Goal: Information Seeking & Learning: Learn about a topic

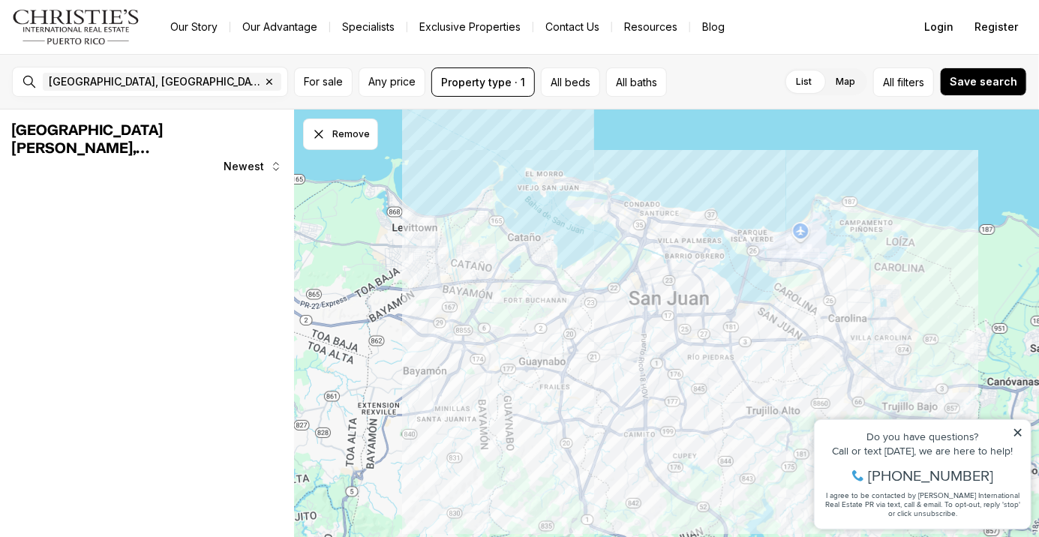
click at [1021, 439] on div "Do you have questions?" at bounding box center [921, 435] width 201 height 10
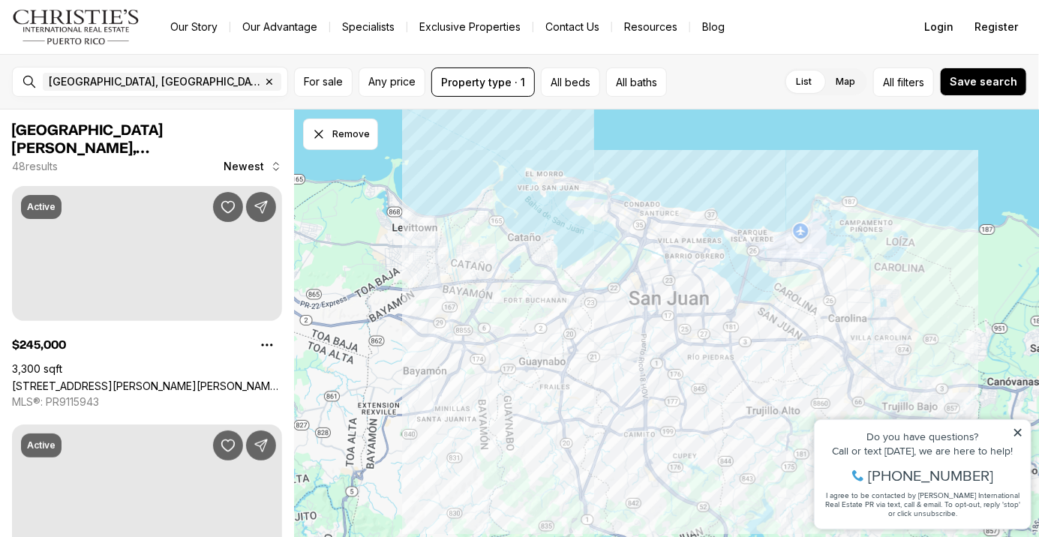
click at [1019, 426] on div "Do you have questions? Call or text today, we are here to help! 347-797-5825 I …" at bounding box center [922, 473] width 216 height 109
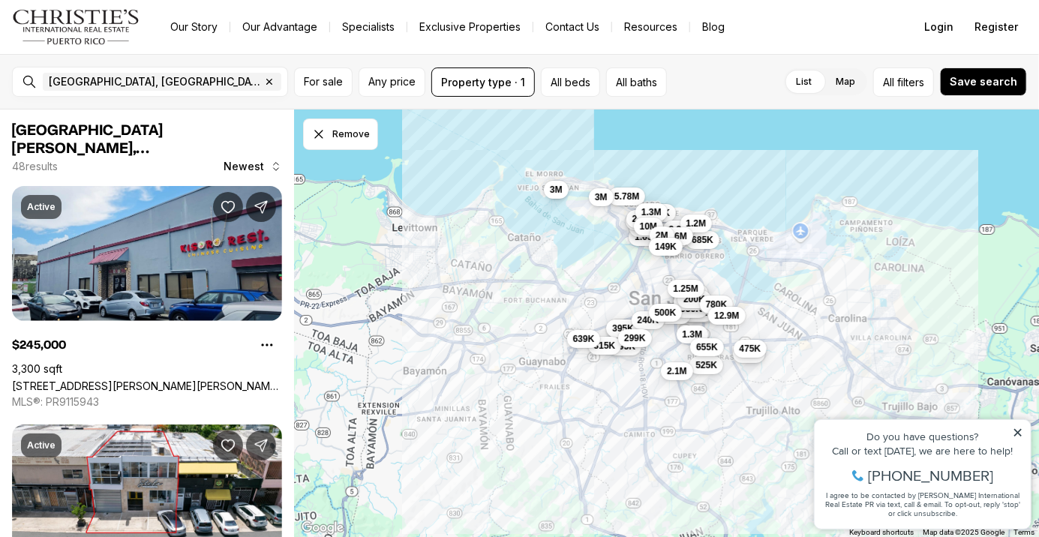
click at [1024, 416] on div "Property added to favorites View 3 saved properties Property added to favorites…" at bounding box center [921, 466] width 232 height 139
click at [1020, 433] on icon at bounding box center [1017, 432] width 10 height 10
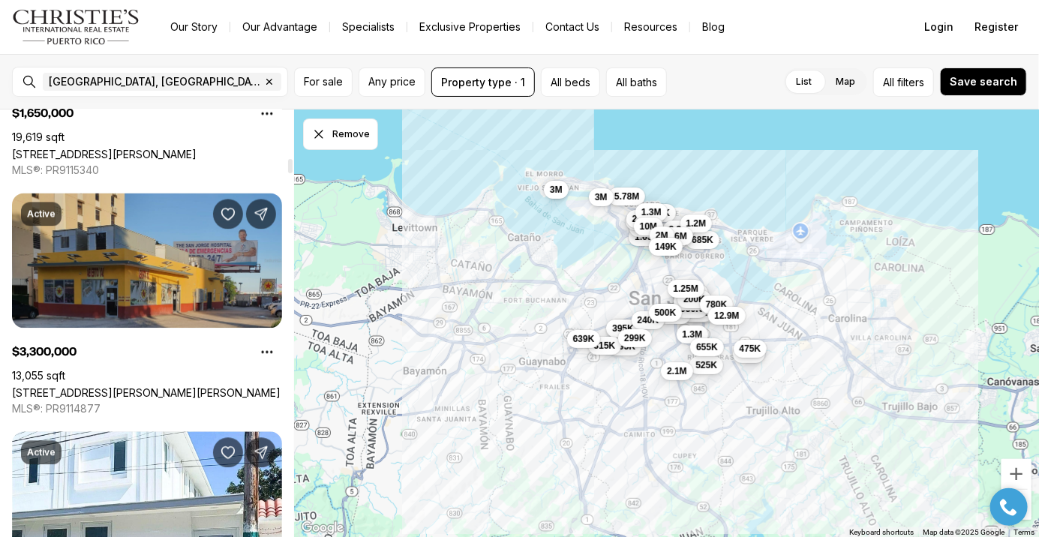
scroll to position [1437, 0]
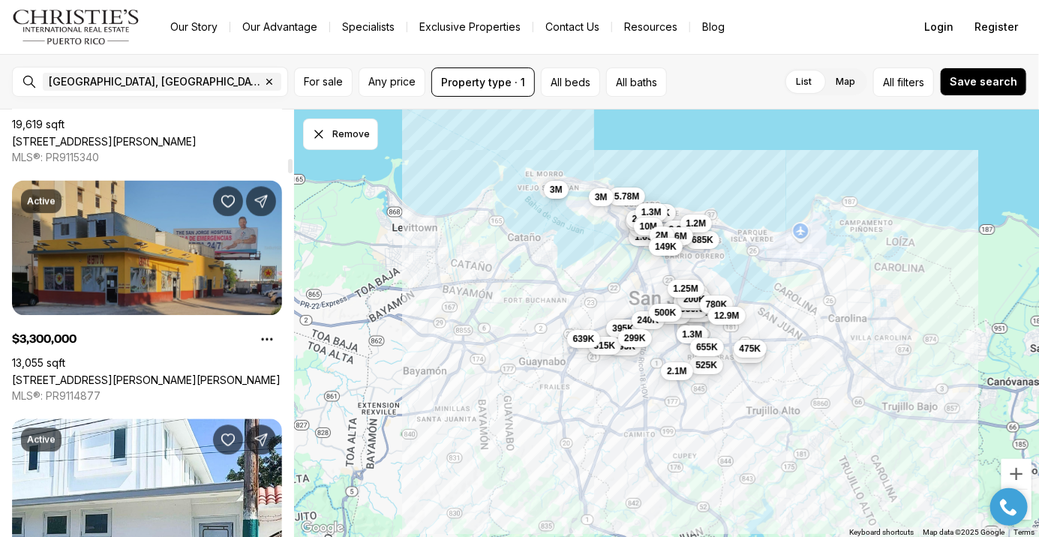
click at [186, 373] on link "173 CALLE SAN JORGE, SAN JUAN PR, 00911" at bounding box center [146, 379] width 268 height 13
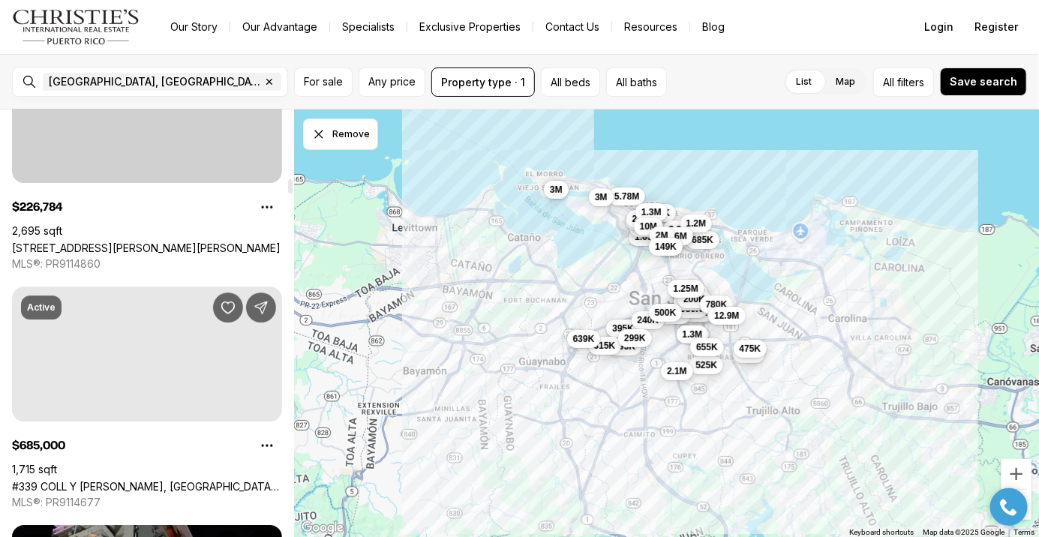
scroll to position [2046, 0]
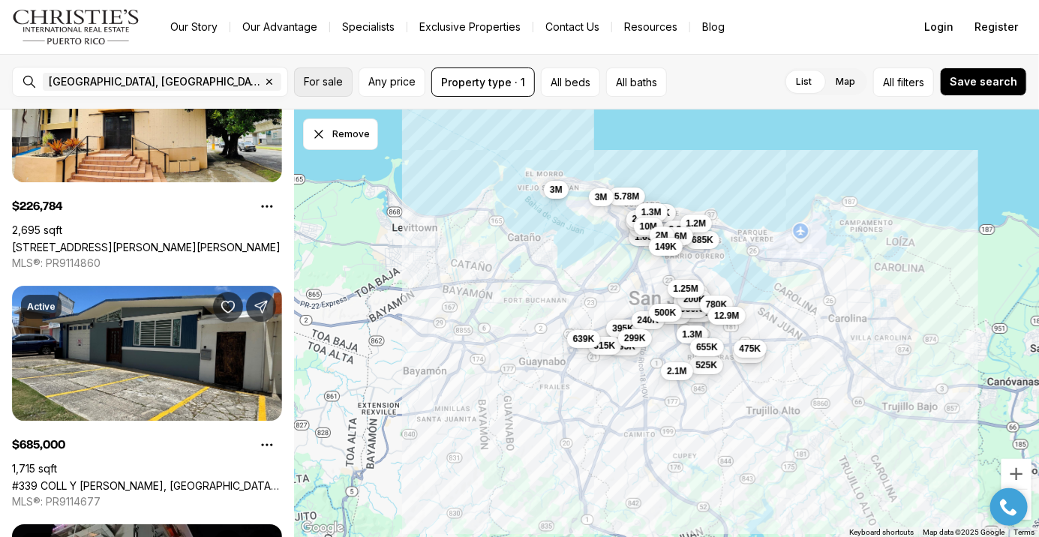
click at [334, 81] on span "For sale" at bounding box center [323, 82] width 39 height 12
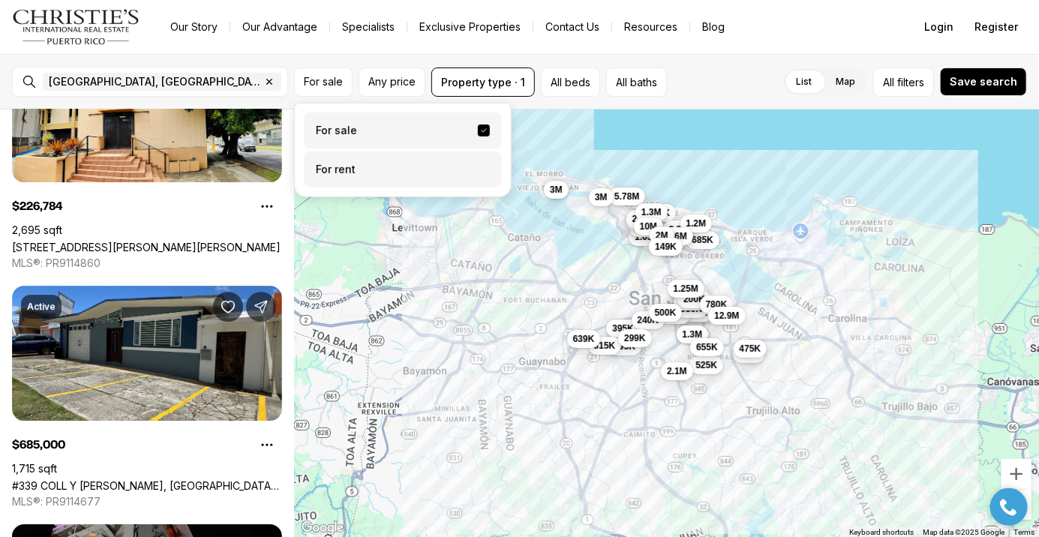
click at [355, 173] on label "For rent" at bounding box center [403, 169] width 198 height 36
click at [478, 163] on button "For rent" at bounding box center [484, 163] width 12 height 0
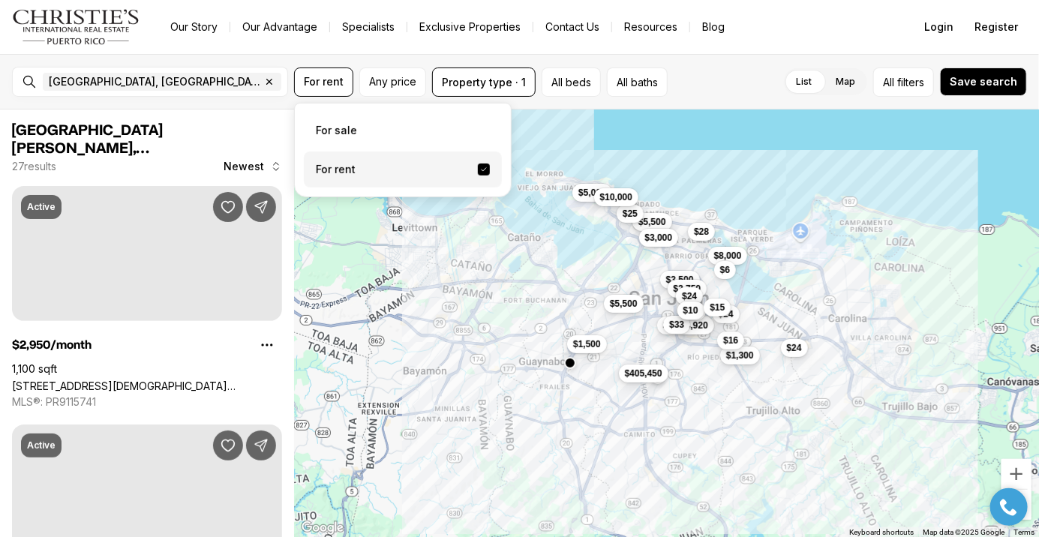
click at [362, 169] on label "For rent" at bounding box center [403, 169] width 198 height 36
click at [478, 169] on button "For rent" at bounding box center [484, 169] width 12 height 12
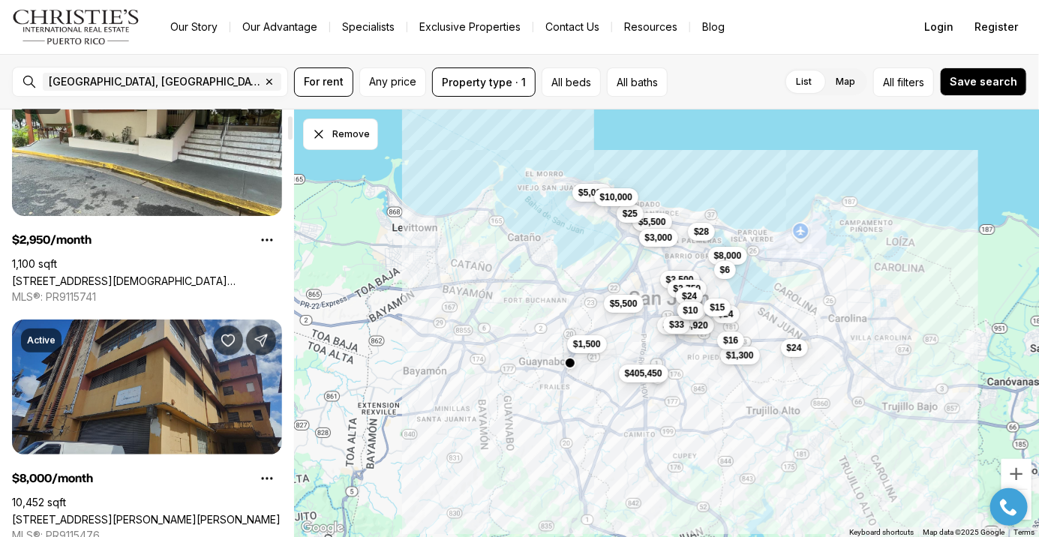
scroll to position [139, 0]
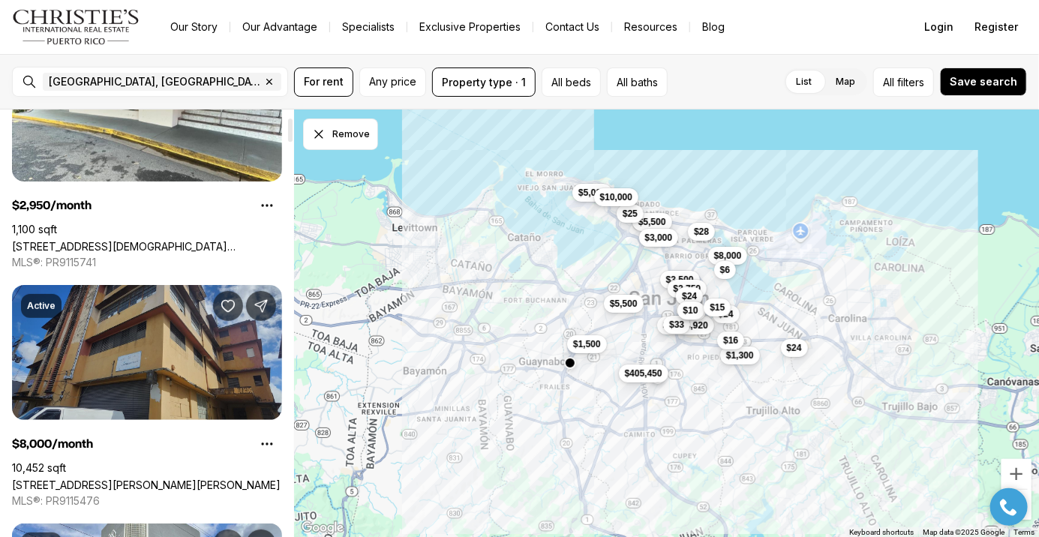
click at [226, 478] on link "2328 CALLE BLANCA REXACH #1, SAN JUAN PR, 00915" at bounding box center [146, 484] width 268 height 13
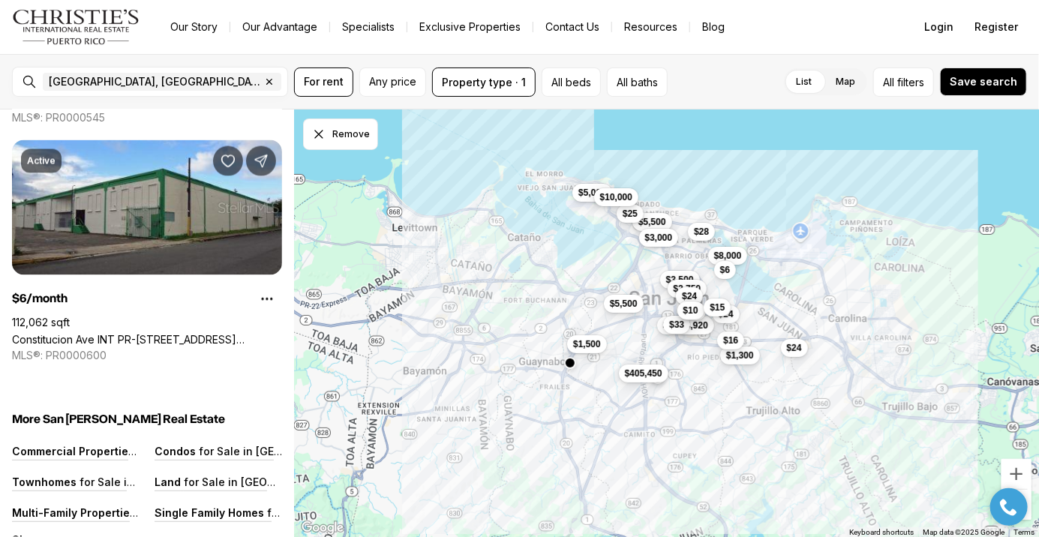
scroll to position [6215, 0]
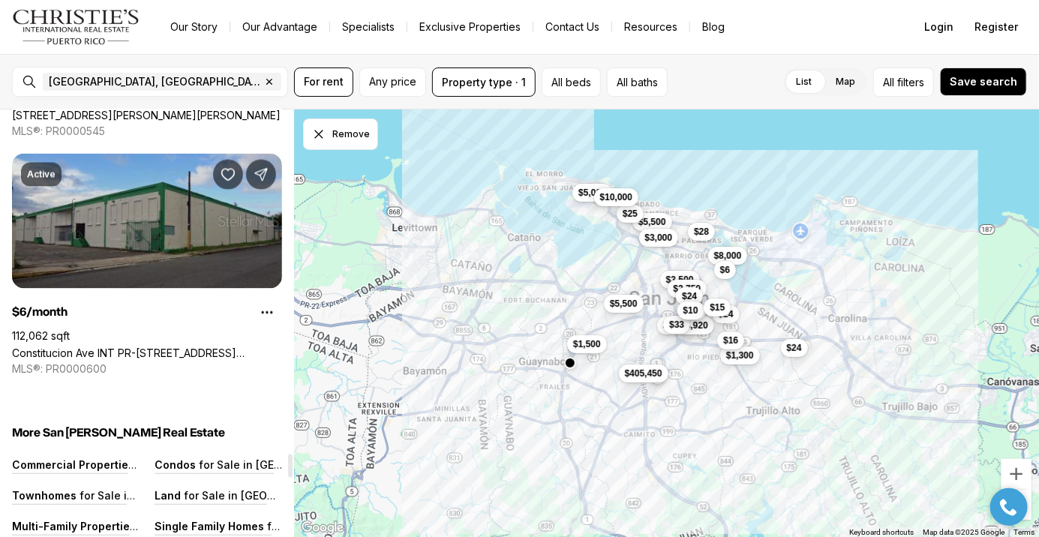
click at [247, 347] on link "Constitucion Ave INT PR-[STREET_ADDRESS][PERSON_NAME]" at bounding box center [147, 353] width 270 height 13
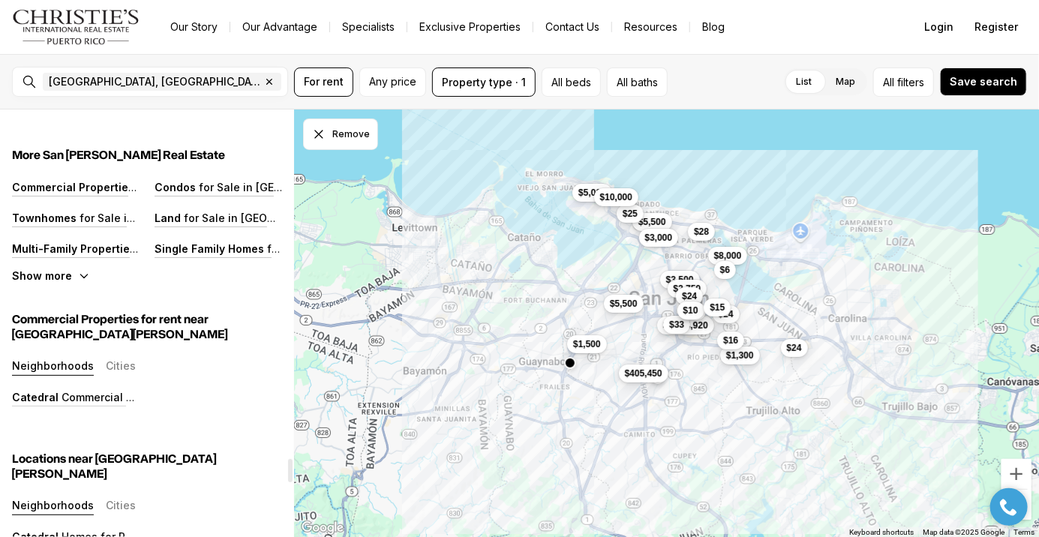
scroll to position [6589, 0]
